Goal: Participate in discussion: Engage in conversation with other users on a specific topic

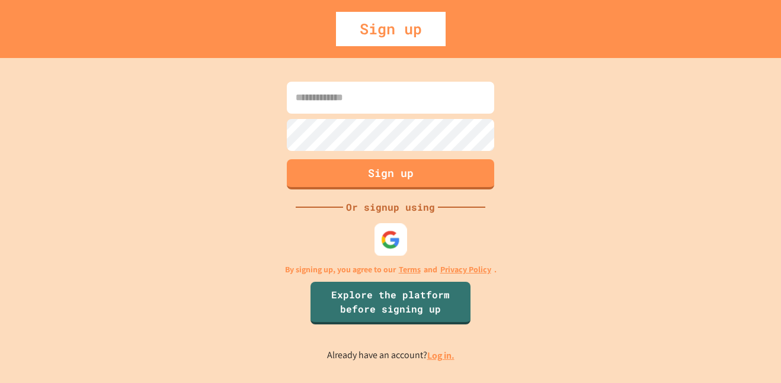
drag, startPoint x: 403, startPoint y: 239, endPoint x: 466, endPoint y: 159, distance: 101.2
click at [405, 230] on div at bounding box center [391, 239] width 33 height 33
click at [359, 105] on input at bounding box center [390, 98] width 207 height 32
click at [401, 233] on div at bounding box center [391, 239] width 33 height 33
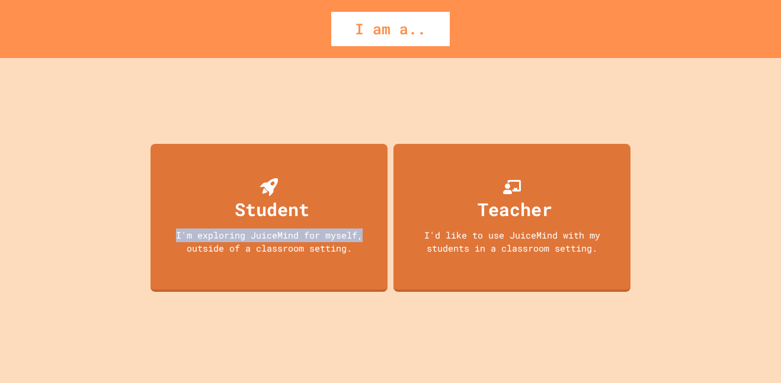
drag, startPoint x: 321, startPoint y: 180, endPoint x: 360, endPoint y: 178, distance: 39.2
click at [361, 178] on div "Student I'm exploring JuiceMind for myself, outside of a classroom setting." at bounding box center [269, 218] width 237 height 148
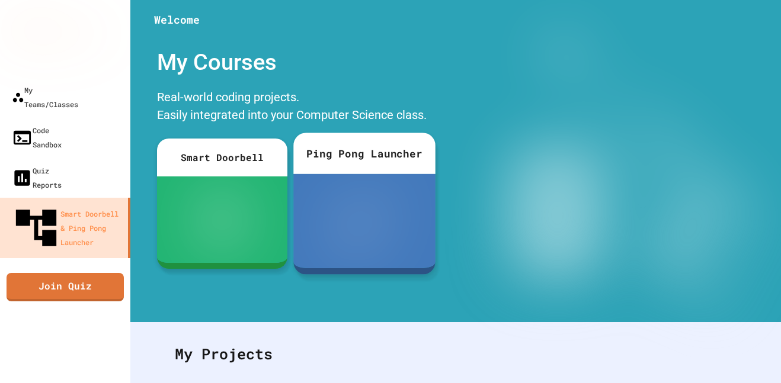
click at [358, 176] on div at bounding box center [364, 221] width 142 height 94
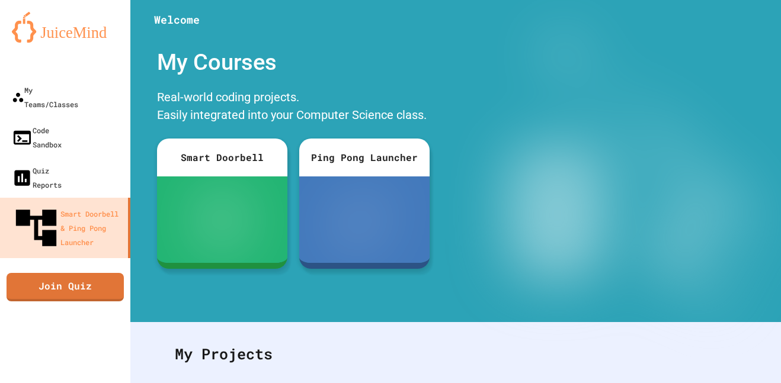
drag, startPoint x: 97, startPoint y: 33, endPoint x: 97, endPoint y: 27, distance: 6.5
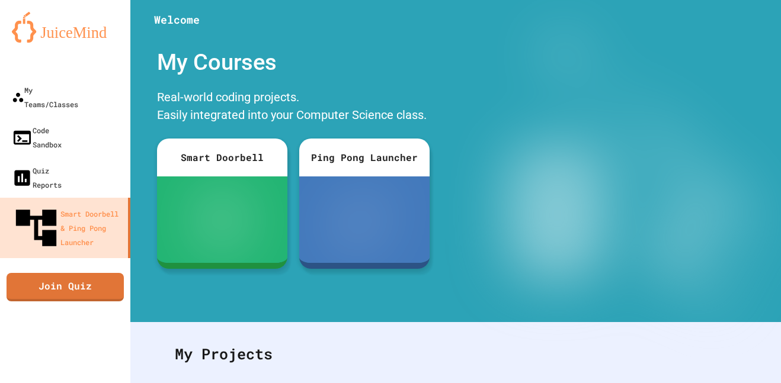
drag, startPoint x: 745, startPoint y: 341, endPoint x: 735, endPoint y: 334, distance: 11.9
click at [72, 271] on link "Join Quiz" at bounding box center [65, 286] width 115 height 30
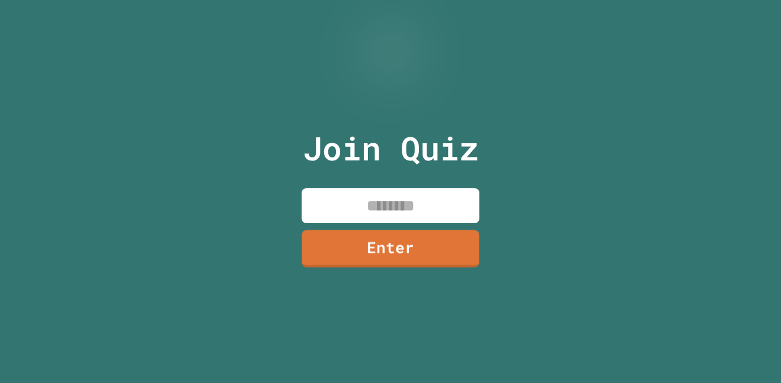
drag, startPoint x: 386, startPoint y: 212, endPoint x: 396, endPoint y: 203, distance: 13.1
click at [386, 210] on input at bounding box center [391, 205] width 178 height 35
type input "********"
click at [426, 242] on link "Enter" at bounding box center [391, 249] width 178 height 37
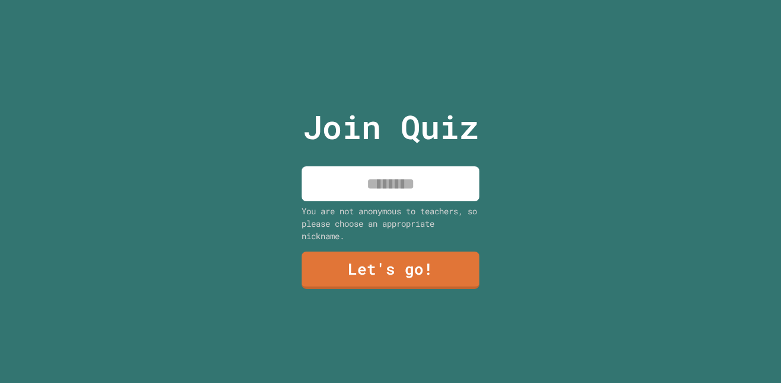
click at [306, 184] on input at bounding box center [391, 184] width 178 height 35
type input "**"
click at [455, 270] on link "Let's go!" at bounding box center [390, 269] width 181 height 39
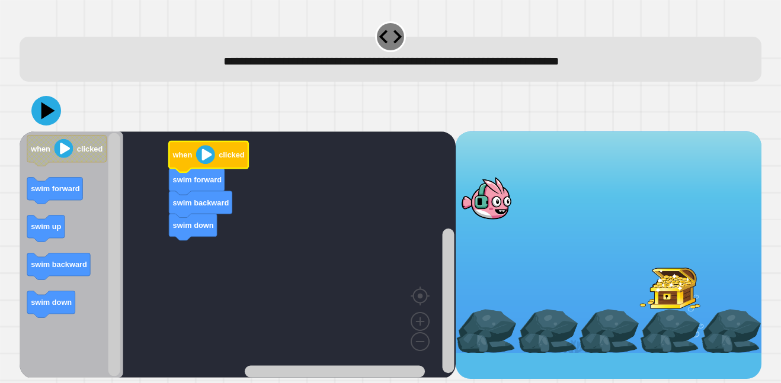
click at [200, 153] on image "Blockly Workspace" at bounding box center [205, 154] width 19 height 19
click at [206, 158] on image "Blockly Workspace" at bounding box center [205, 154] width 19 height 19
click at [41, 117] on icon at bounding box center [46, 111] width 36 height 36
click at [207, 156] on image "Blockly Workspace" at bounding box center [205, 154] width 19 height 19
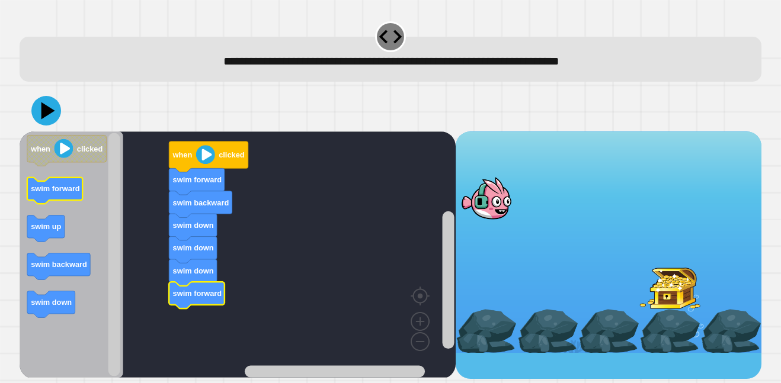
click at [59, 185] on icon "when clicked swim forward swim up swim backward swim down" at bounding box center [72, 255] width 104 height 247
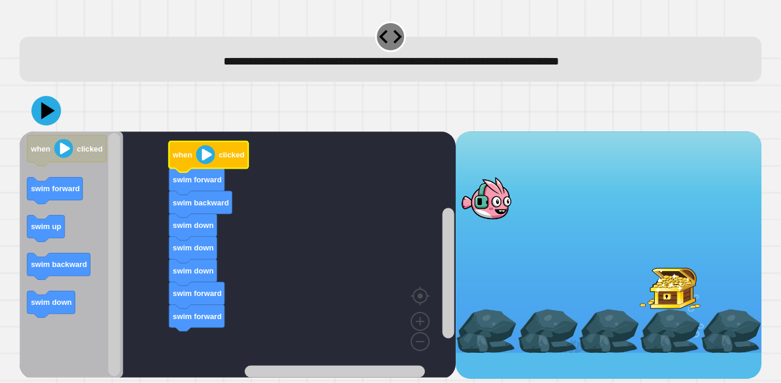
click at [210, 161] on image "Blockly Workspace" at bounding box center [205, 154] width 19 height 19
click at [206, 158] on image "Blockly Workspace" at bounding box center [205, 154] width 19 height 19
click at [206, 155] on image "Blockly Workspace" at bounding box center [205, 154] width 19 height 19
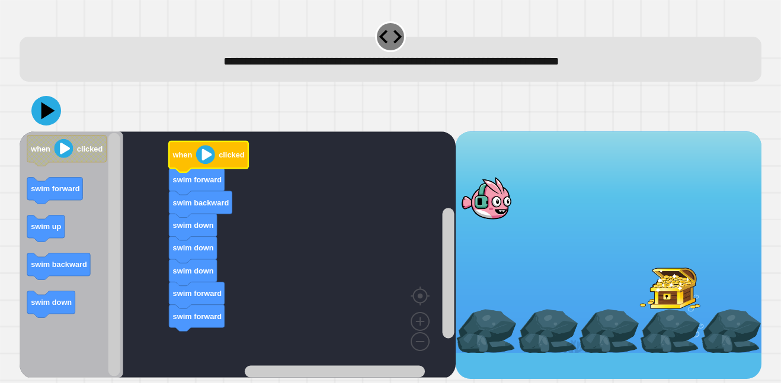
click at [198, 149] on image "Blockly Workspace" at bounding box center [205, 154] width 19 height 19
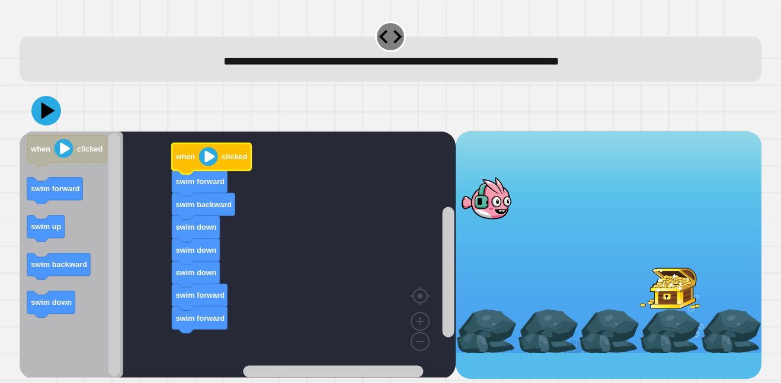
click at [201, 152] on image "Blockly Workspace" at bounding box center [208, 156] width 19 height 19
click at [202, 152] on image "Blockly Workspace" at bounding box center [208, 156] width 19 height 19
click at [208, 162] on image "Blockly Workspace" at bounding box center [208, 156] width 19 height 19
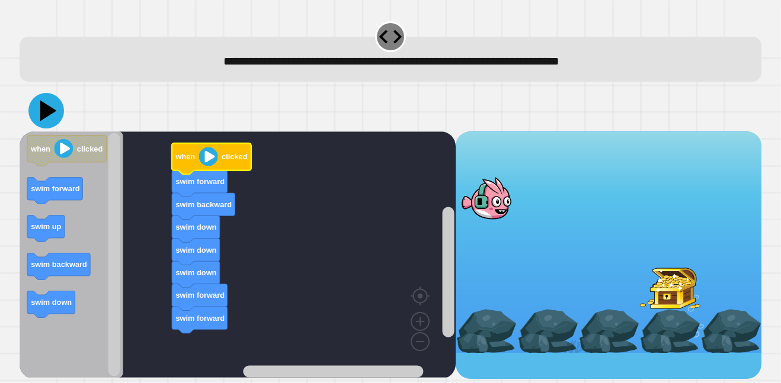
click at [46, 123] on icon at bounding box center [46, 111] width 36 height 36
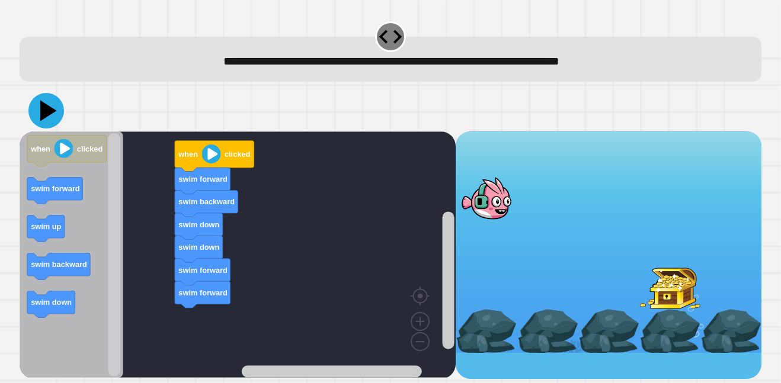
drag, startPoint x: 41, startPoint y: 112, endPoint x: 73, endPoint y: 127, distance: 35.0
click at [50, 118] on icon at bounding box center [46, 111] width 36 height 36
click at [210, 161] on image "Blockly Workspace" at bounding box center [210, 154] width 19 height 19
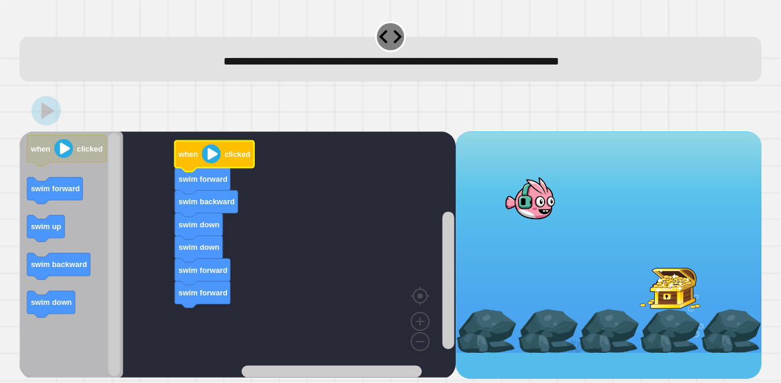
click at [207, 158] on image "Blockly Workspace" at bounding box center [210, 154] width 19 height 19
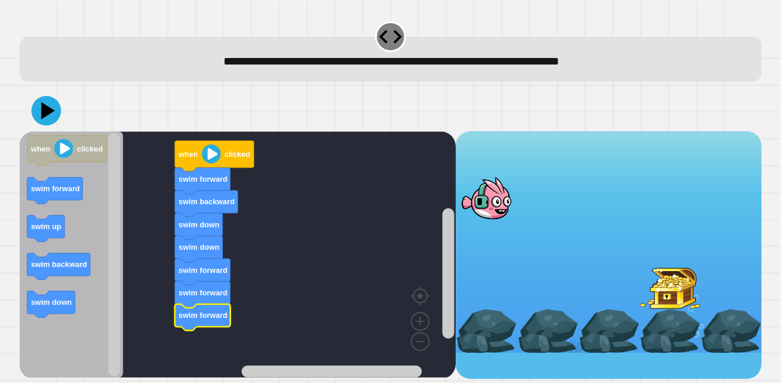
click at [213, 156] on image "Blockly Workspace" at bounding box center [210, 154] width 19 height 19
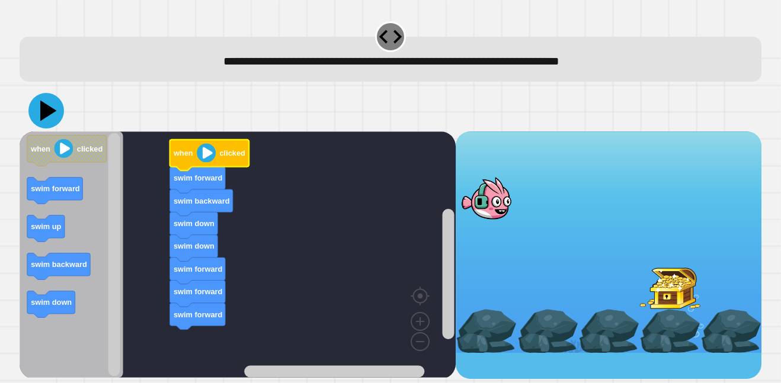
drag, startPoint x: 53, startPoint y: 114, endPoint x: 91, endPoint y: 132, distance: 41.9
click at [61, 118] on button at bounding box center [46, 111] width 36 height 36
click at [210, 149] on image "Blockly Workspace" at bounding box center [206, 152] width 19 height 19
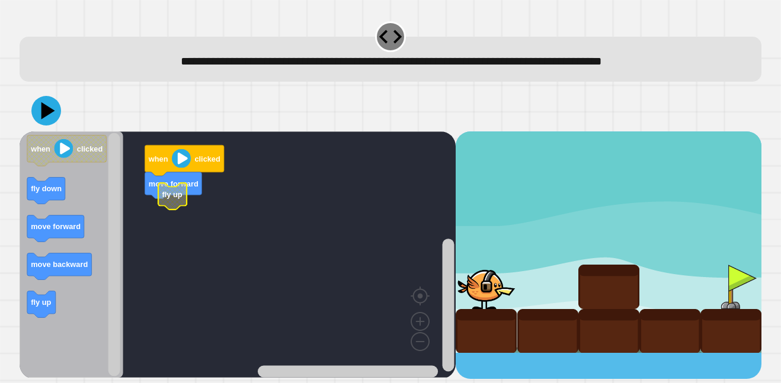
click at [164, 212] on rect "Blockly Workspace" at bounding box center [238, 255] width 437 height 247
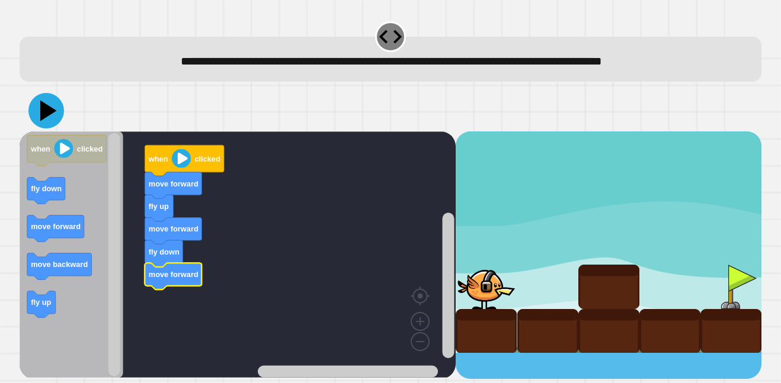
click at [39, 111] on icon at bounding box center [46, 111] width 36 height 36
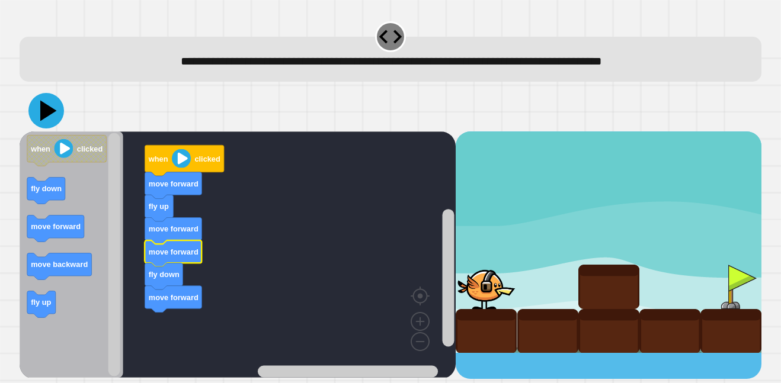
click at [47, 103] on icon at bounding box center [46, 111] width 36 height 36
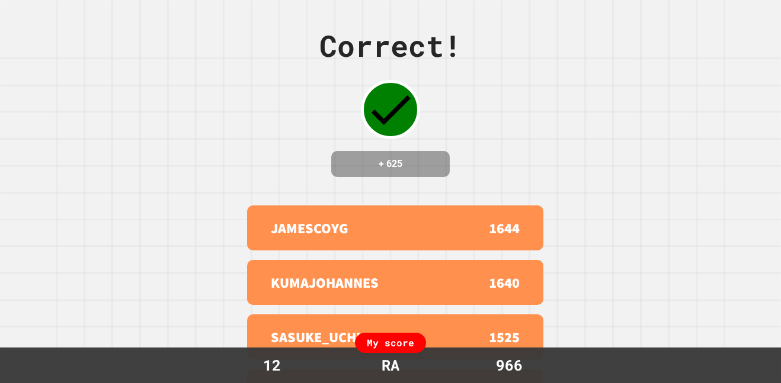
drag, startPoint x: 568, startPoint y: 255, endPoint x: 579, endPoint y: 233, distance: 24.4
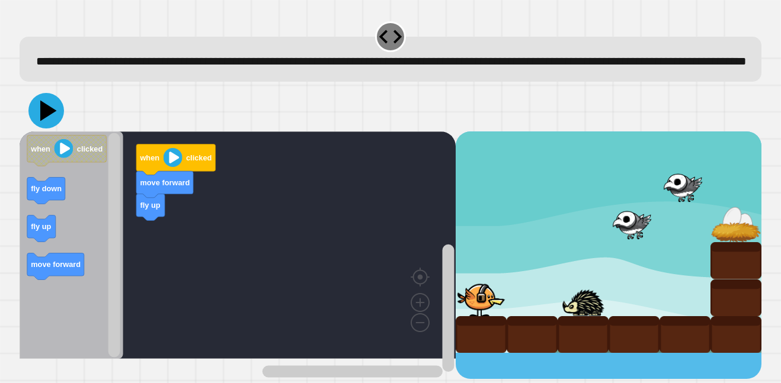
click at [42, 126] on icon at bounding box center [46, 111] width 36 height 36
click at [43, 129] on icon at bounding box center [46, 111] width 36 height 36
click at [56, 129] on icon at bounding box center [46, 111] width 36 height 36
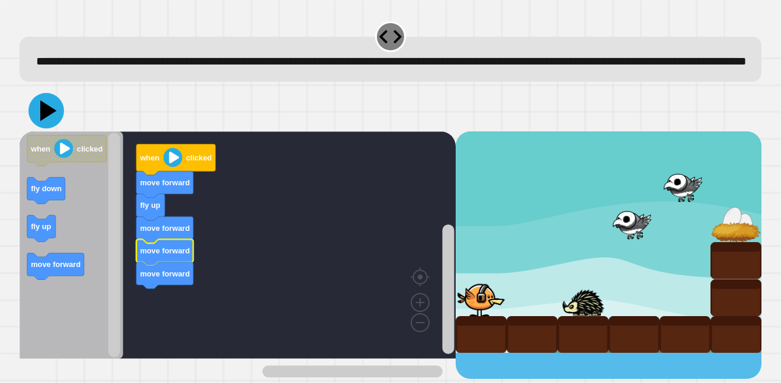
click at [40, 129] on icon at bounding box center [46, 111] width 36 height 36
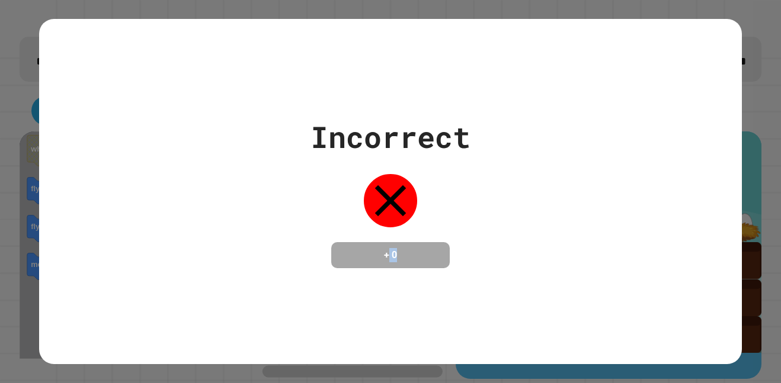
drag, startPoint x: 390, startPoint y: 280, endPoint x: 406, endPoint y: 197, distance: 84.5
click at [398, 236] on div "Incorrect + 0" at bounding box center [390, 191] width 703 height 345
click at [406, 197] on icon at bounding box center [390, 200] width 53 height 53
click at [403, 195] on icon at bounding box center [390, 200] width 53 height 53
click at [403, 183] on icon at bounding box center [390, 200] width 53 height 53
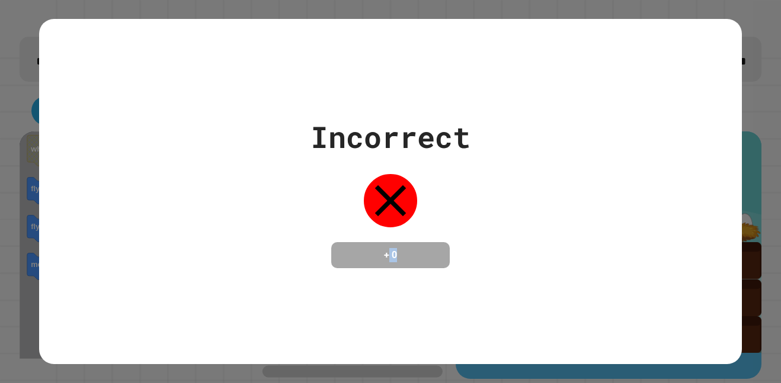
click at [403, 183] on icon at bounding box center [390, 200] width 53 height 53
click at [402, 180] on icon at bounding box center [390, 200] width 53 height 53
click at [402, 165] on div "Incorrect + 0" at bounding box center [391, 191] width 160 height 153
drag, startPoint x: 410, startPoint y: 56, endPoint x: 411, endPoint y: 48, distance: 7.7
click at [410, 53] on div "Incorrect + 0" at bounding box center [390, 191] width 703 height 345
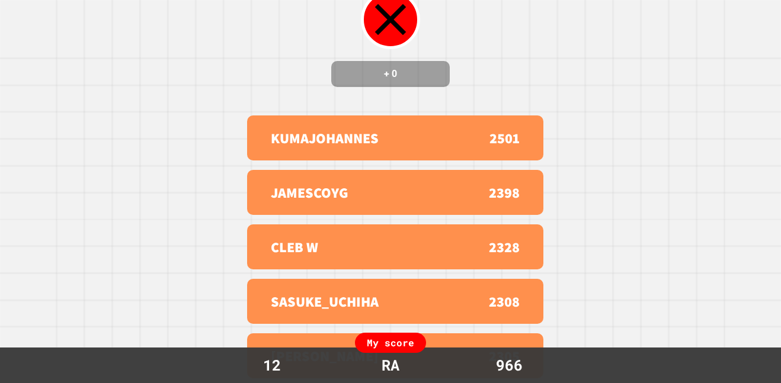
scroll to position [95, 0]
click at [415, 105] on div "Incorrect + 0 KUMAJOHANNES 2501 JAMESCOYG 2398 CLEB W 2328 SASUKE_UCHIHA 2308 […" at bounding box center [390, 101] width 781 height 383
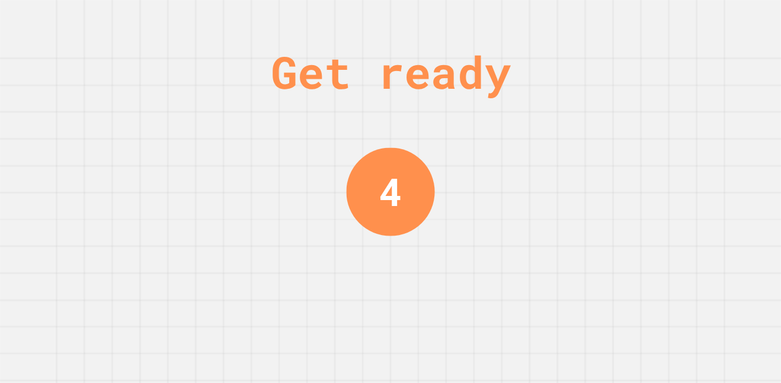
scroll to position [0, 0]
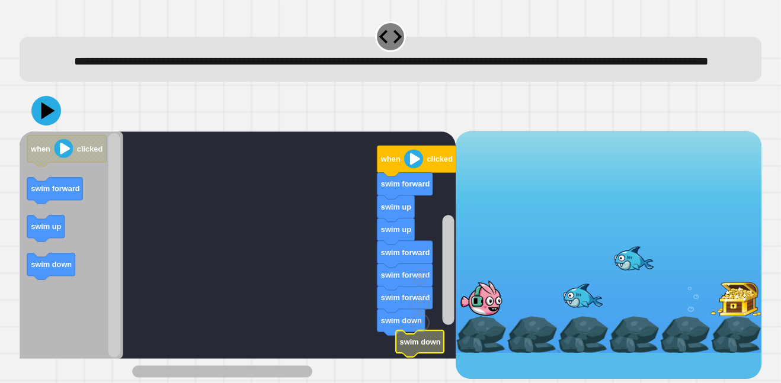
click at [185, 368] on g "Blockly Workspace" at bounding box center [291, 371] width 318 height 15
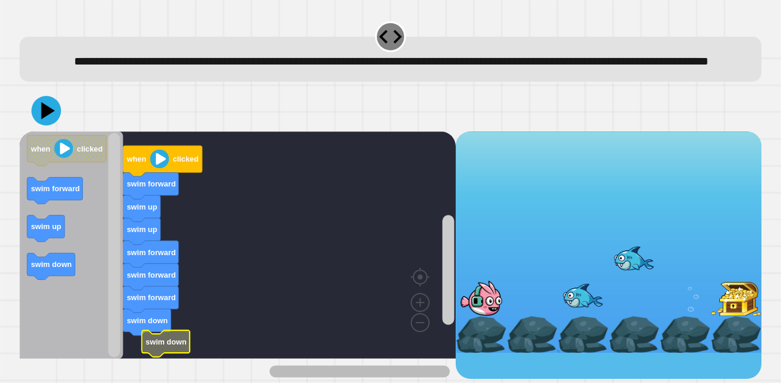
click at [361, 341] on div "when clicked swim forward swim up swim up swim forward swim forward swim forwar…" at bounding box center [238, 256] width 437 height 248
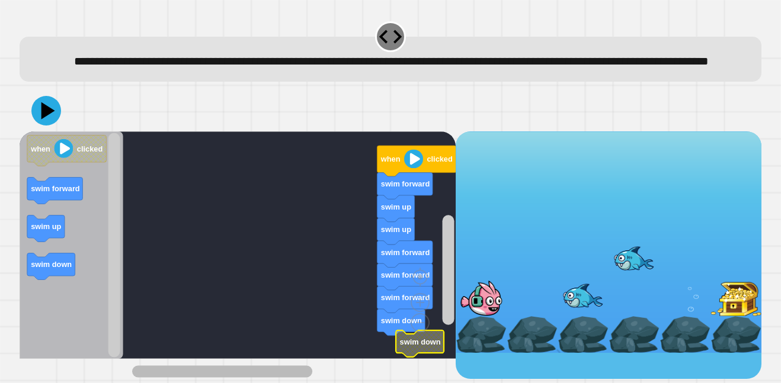
click at [148, 363] on div "when clicked swim forward swim up swim up swim forward swim forward swim forwar…" at bounding box center [238, 256] width 437 height 248
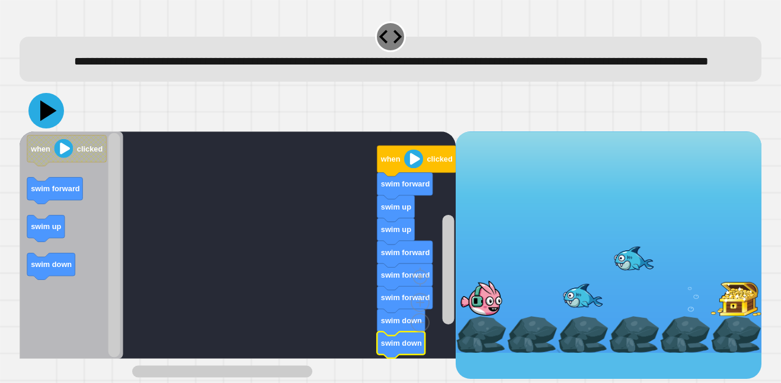
click at [47, 129] on icon at bounding box center [46, 111] width 36 height 36
click at [32, 129] on icon at bounding box center [46, 111] width 36 height 36
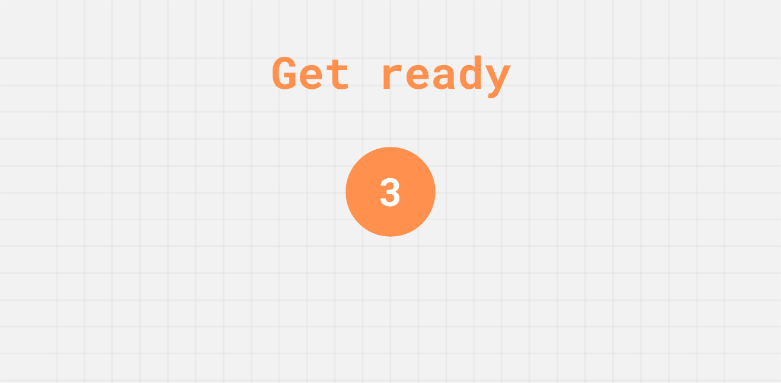
click at [377, 383] on div "Get ready 3" at bounding box center [390, 191] width 89 height 383
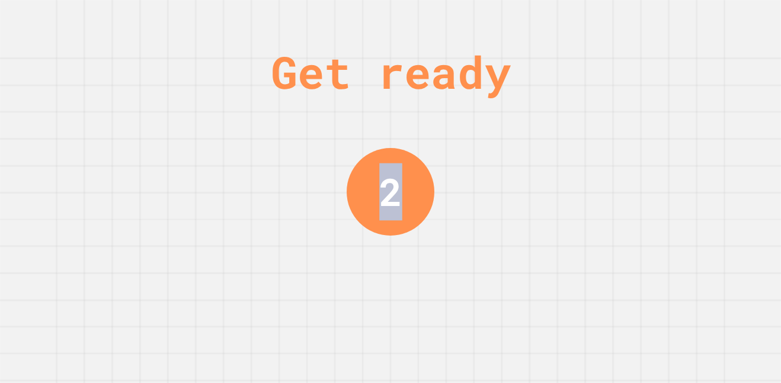
click at [377, 383] on div "Get ready 2" at bounding box center [390, 191] width 89 height 383
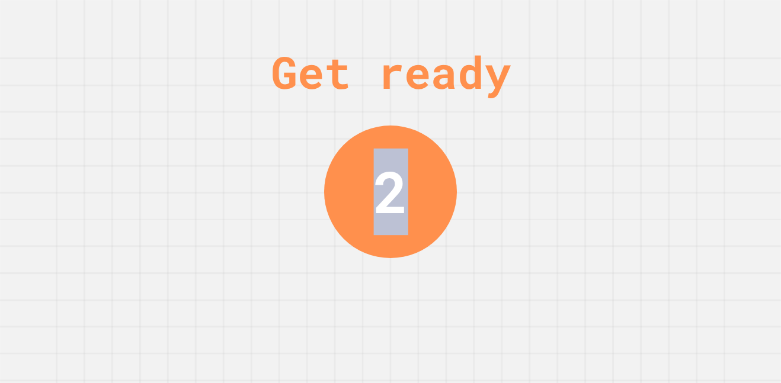
click at [382, 383] on div "Get ready 2" at bounding box center [390, 191] width 89 height 383
drag, startPoint x: 382, startPoint y: 383, endPoint x: 391, endPoint y: 377, distance: 10.9
click at [385, 381] on div "Get ready 2" at bounding box center [390, 191] width 89 height 383
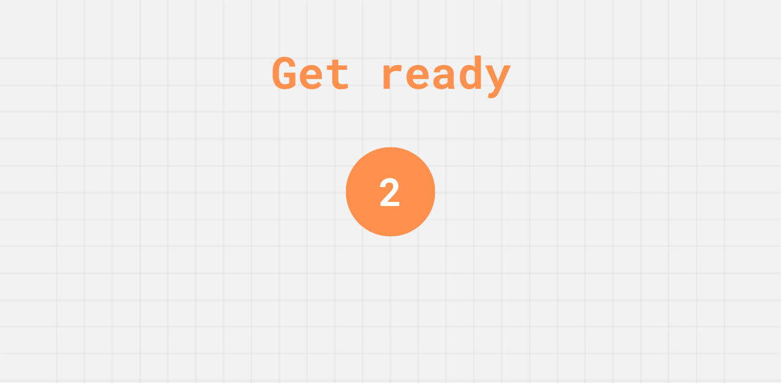
click at [440, 174] on div "Get ready 2" at bounding box center [390, 191] width 781 height 383
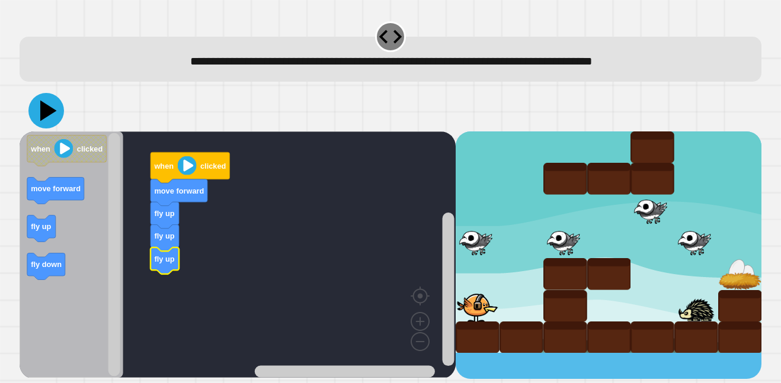
click at [57, 115] on icon at bounding box center [46, 111] width 36 height 36
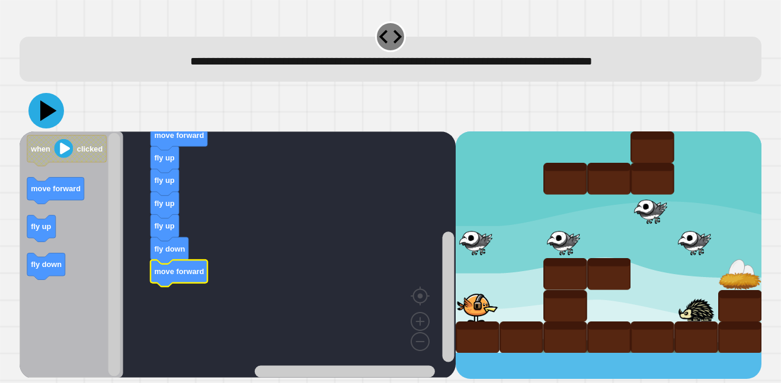
click at [53, 121] on icon at bounding box center [46, 111] width 36 height 36
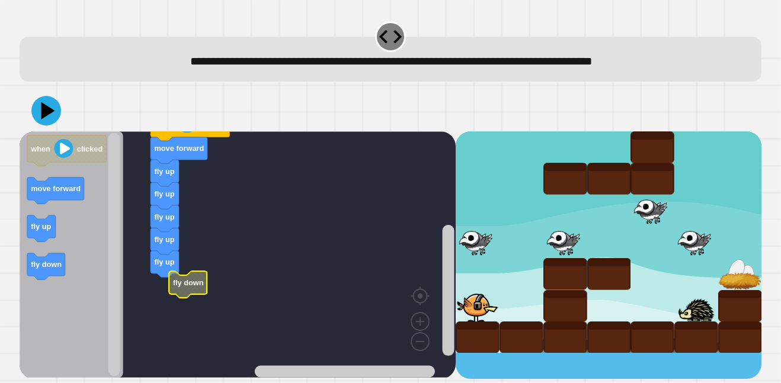
click at [180, 294] on g "when clicked move forward fly up fly up fly up fly up fly up fly down" at bounding box center [244, 244] width 448 height 268
click at [49, 111] on icon at bounding box center [48, 110] width 16 height 20
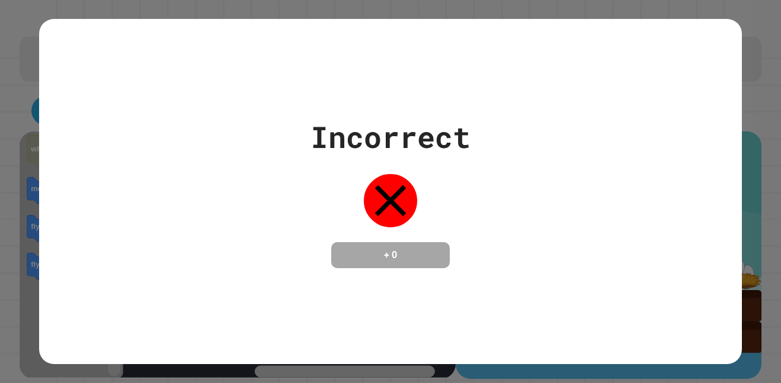
drag, startPoint x: 257, startPoint y: 261, endPoint x: 295, endPoint y: 193, distance: 78.0
click at [268, 247] on div "Incorrect + 0" at bounding box center [390, 191] width 703 height 153
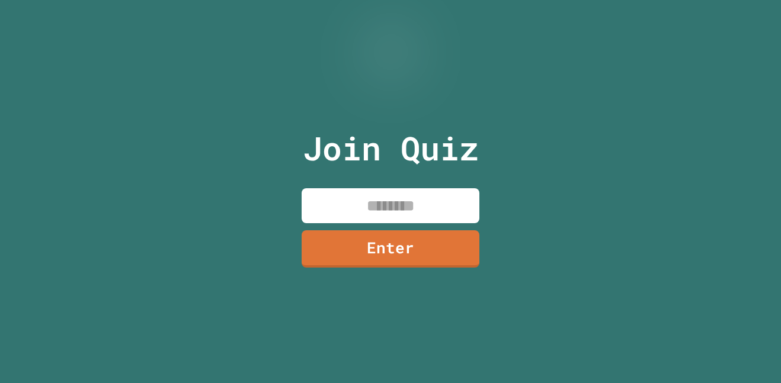
click at [507, 37] on div "Join Quiz Enter" at bounding box center [390, 191] width 781 height 383
drag, startPoint x: 72, startPoint y: 383, endPoint x: -28, endPoint y: 383, distance: 100.1
click at [0, 383] on html "We are updating our servers at 7PM EST [DATE]. [PERSON_NAME] should continue to…" at bounding box center [390, 191] width 781 height 383
